Goal: Find specific page/section: Find specific page/section

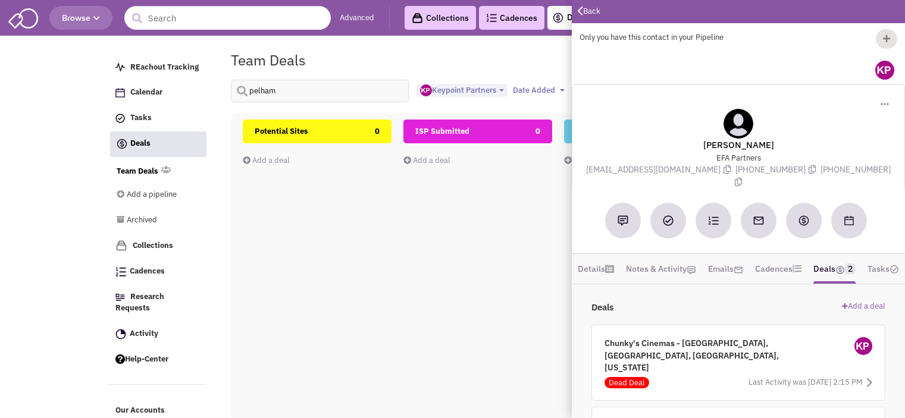
select select "1896"
select select
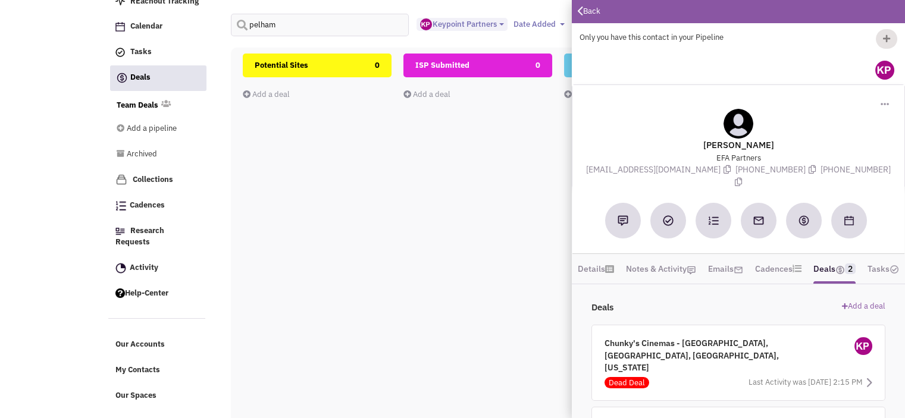
scroll to position [67, 0]
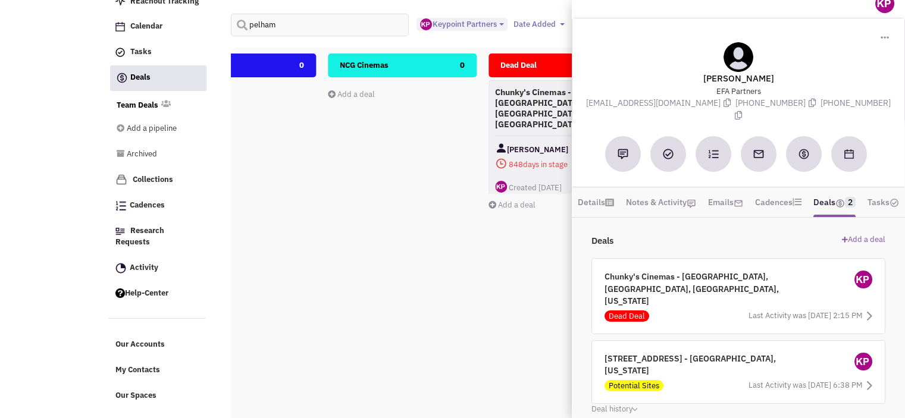
click at [369, 138] on div "NCG Cinemas 0 Add a deal Total: $ 0" at bounding box center [402, 265] width 149 height 422
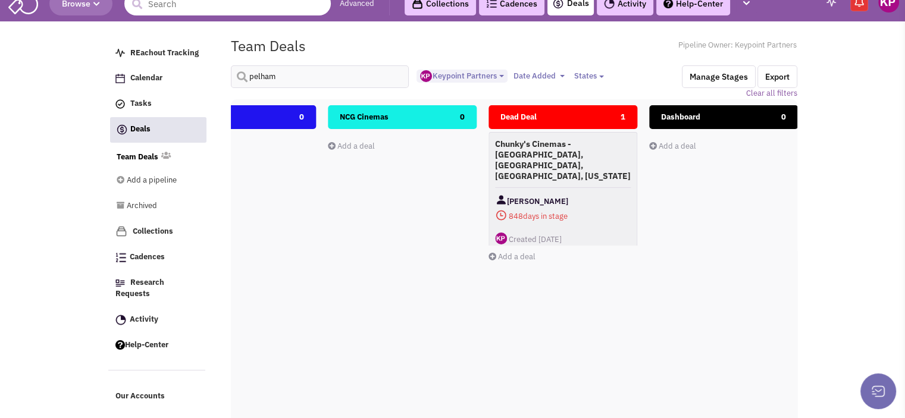
scroll to position [0, 0]
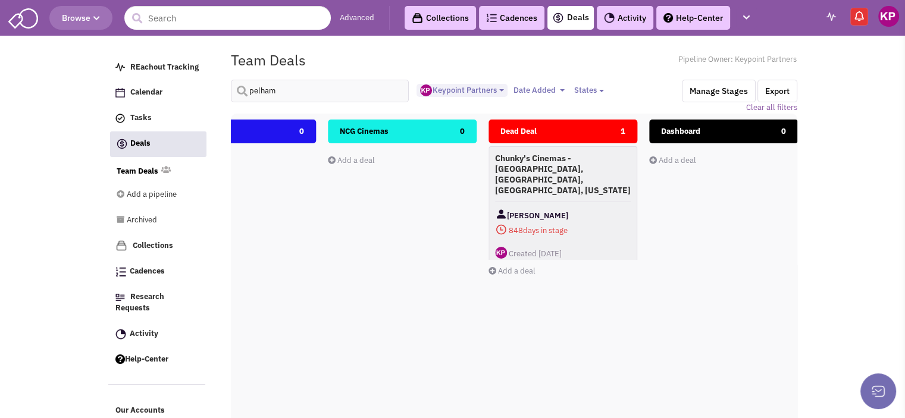
click at [607, 20] on img at bounding box center [609, 17] width 11 height 11
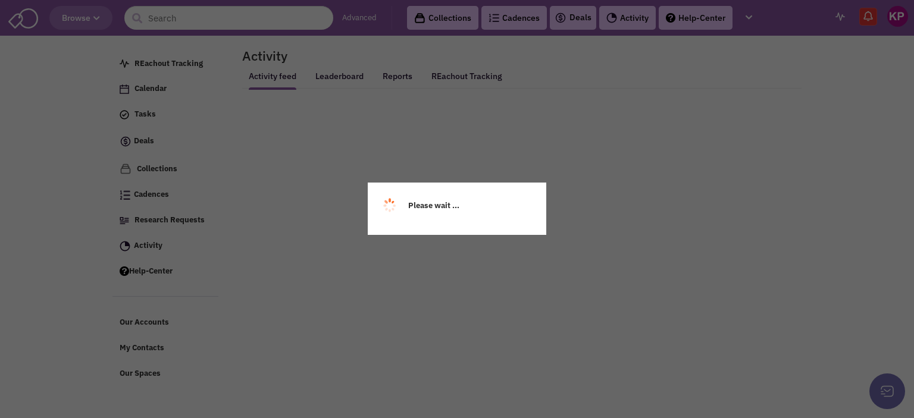
select select
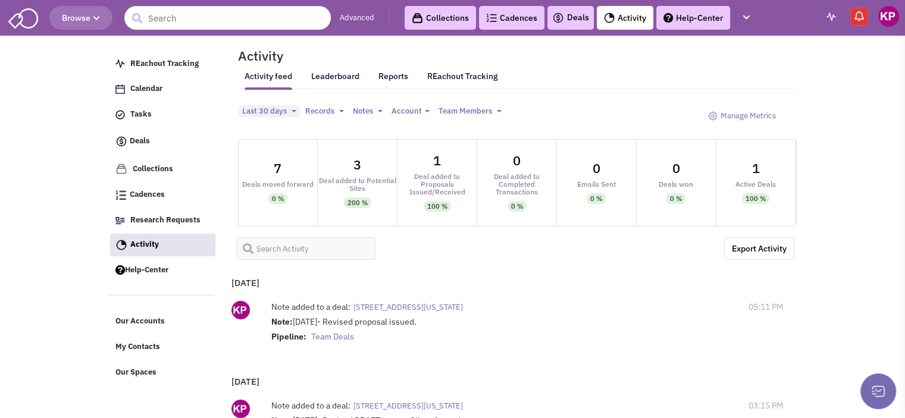
select select
